Goal: Transaction & Acquisition: Purchase product/service

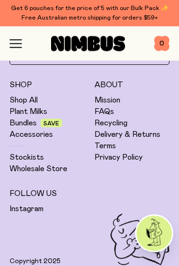
scroll to position [2834, 0]
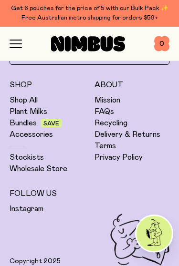
click at [35, 111] on link "Plant Milks" at bounding box center [29, 112] width 38 height 10
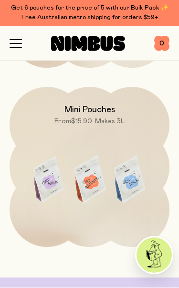
scroll to position [603, 0]
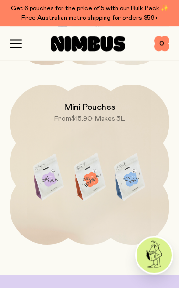
click at [143, 152] on img at bounding box center [90, 179] width 160 height 188
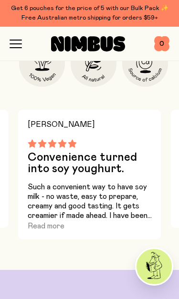
scroll to position [889, 0]
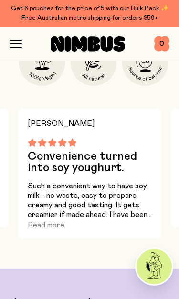
click at [51, 226] on button "Read more" at bounding box center [46, 225] width 37 height 11
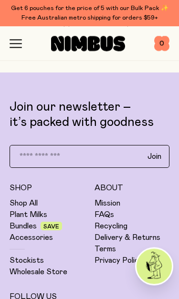
scroll to position [1150, 0]
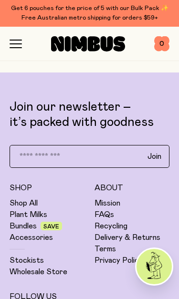
click at [61, 157] on input "email" at bounding box center [72, 156] width 124 height 14
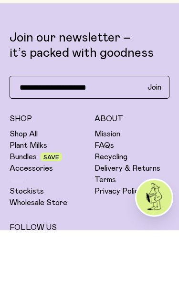
type input "**********"
click at [154, 152] on span "Join" at bounding box center [155, 157] width 14 height 10
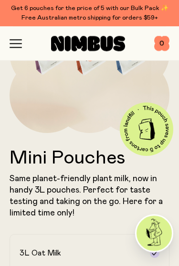
scroll to position [0, 0]
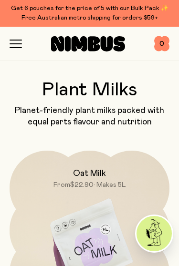
scroll to position [604, 0]
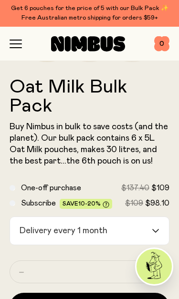
scroll to position [223, 0]
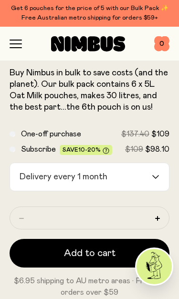
click at [147, 175] on input "Search for option" at bounding box center [131, 177] width 40 height 28
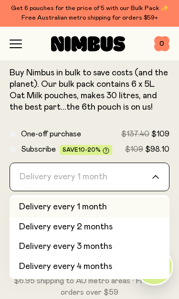
scroll to position [0, 0]
click at [152, 95] on span "Buy Nimbus in bulk to save costs (and the planet). Our bulk pack contains 6 x 5…" at bounding box center [89, 90] width 159 height 43
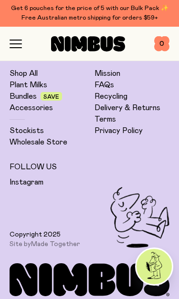
scroll to position [2868, 0]
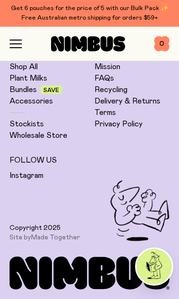
click at [39, 80] on link "Plant Milks" at bounding box center [29, 79] width 38 height 10
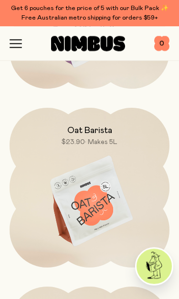
scroll to position [226, 0]
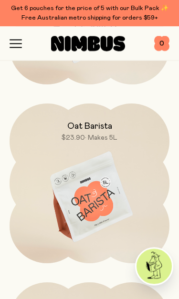
click at [102, 202] on img at bounding box center [90, 198] width 160 height 188
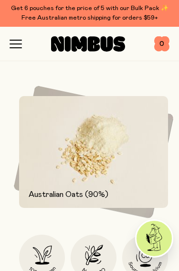
scroll to position [693, 0]
